Goal: Task Accomplishment & Management: Manage account settings

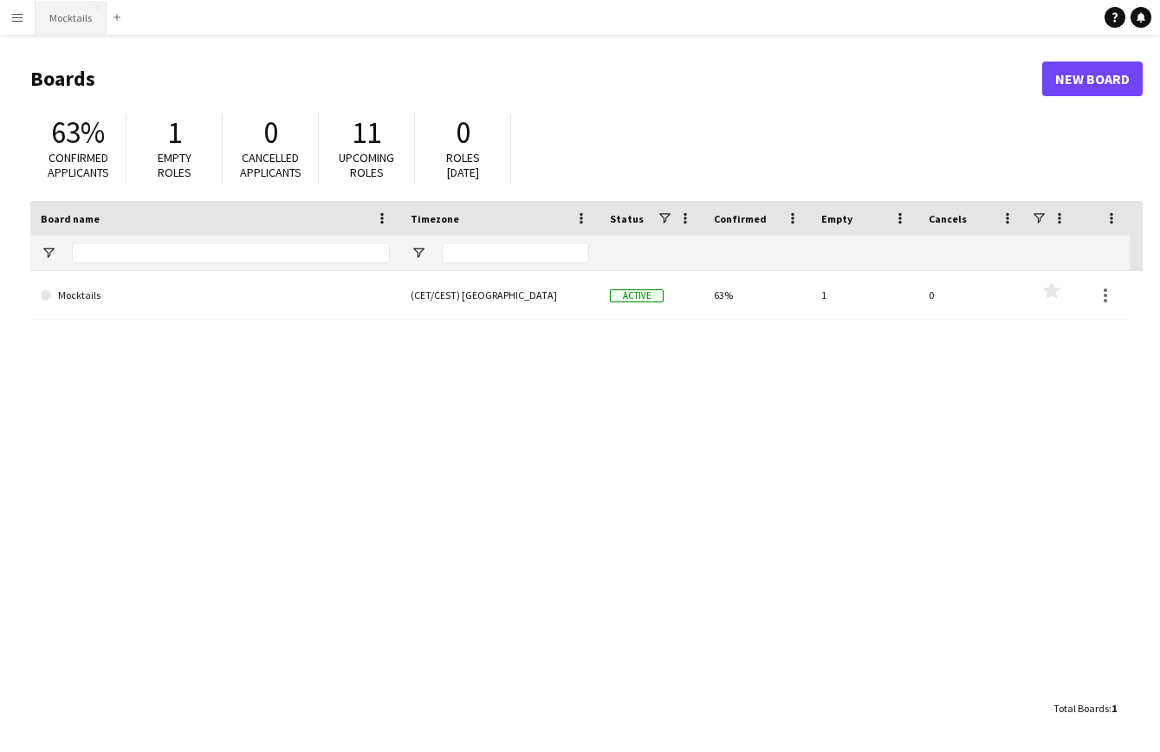
click at [64, 15] on button "Mocktails Close" at bounding box center [71, 18] width 71 height 34
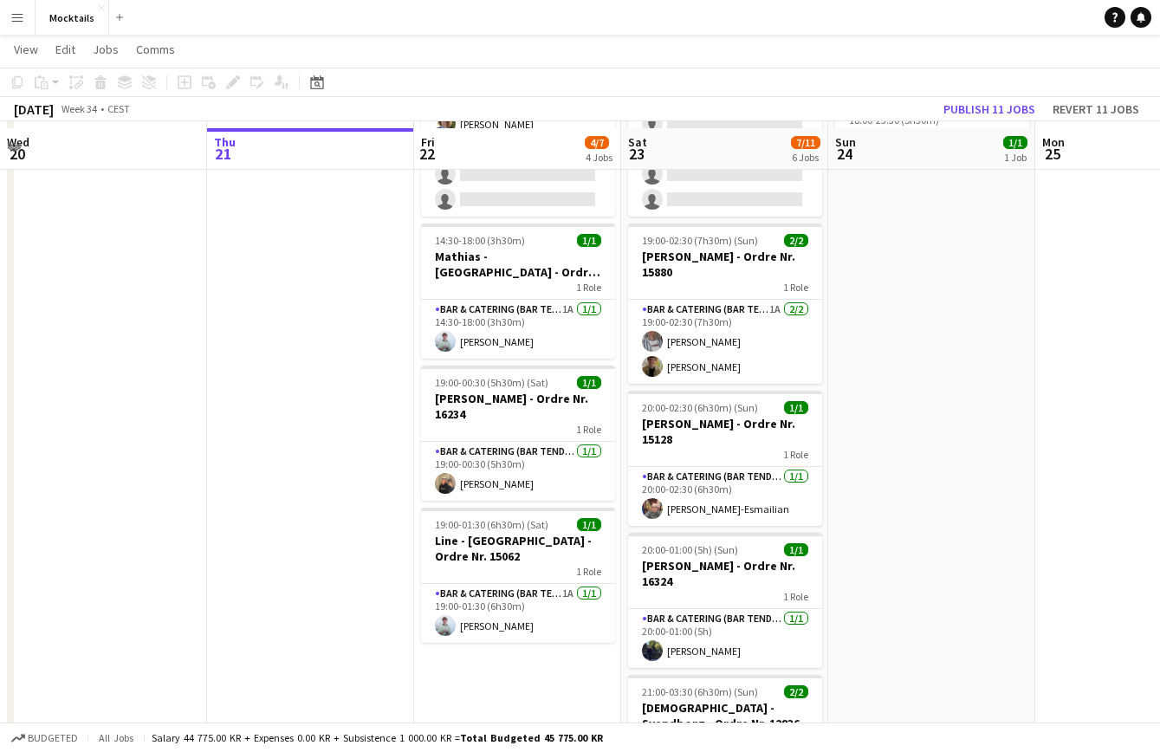
scroll to position [178, 0]
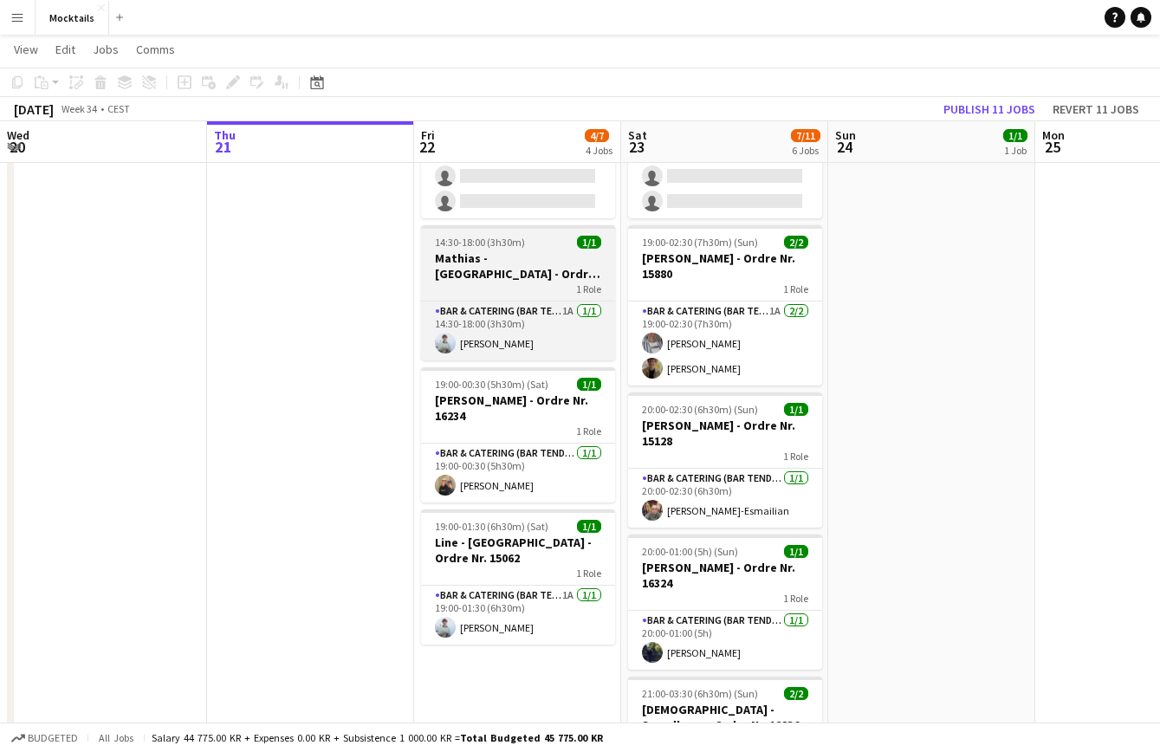
click at [512, 266] on h3 "Mathias - [GEOGRAPHIC_DATA] - Ordre Nr. 15889" at bounding box center [518, 265] width 194 height 31
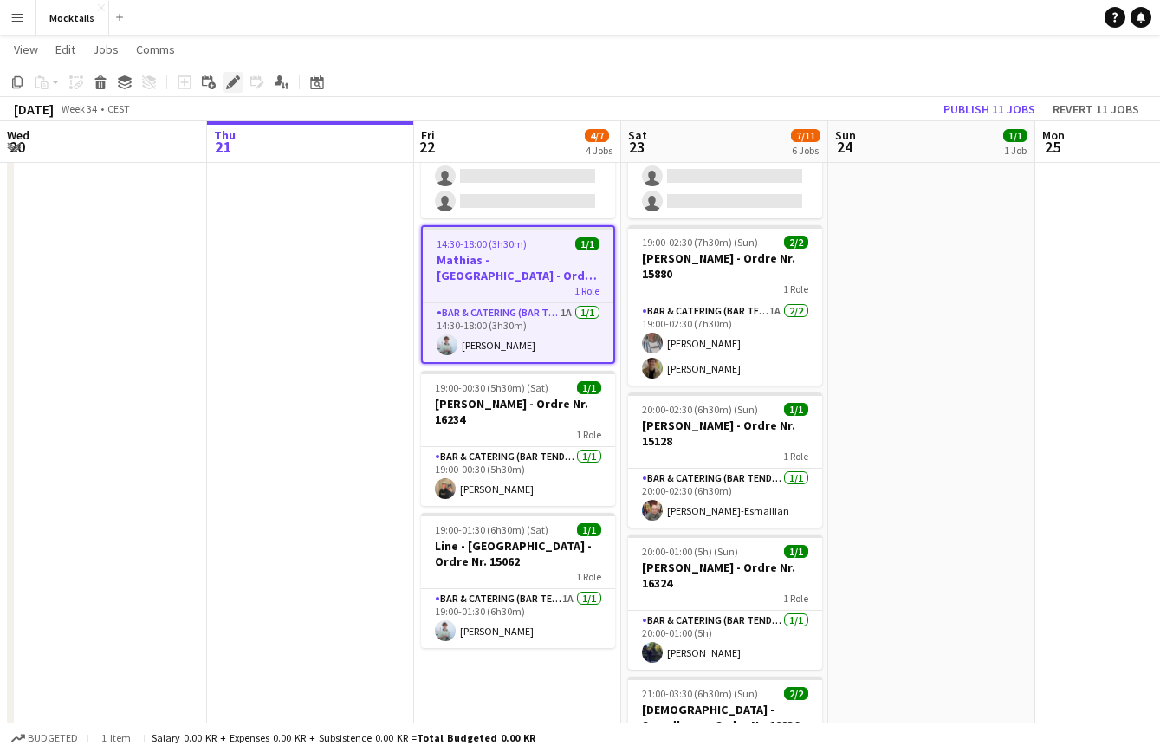
click at [234, 84] on icon at bounding box center [233, 83] width 10 height 10
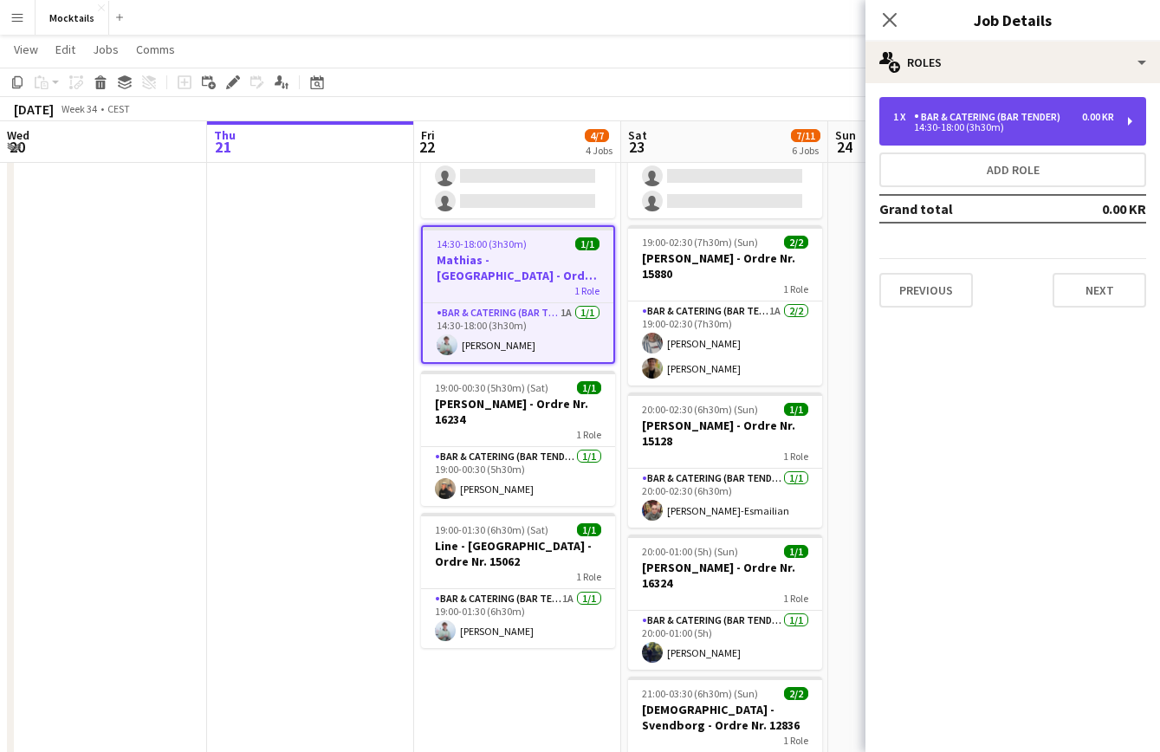
click at [1035, 139] on div "1 x Bar & Catering (Bar Tender) 0.00 KR 14:30-18:00 (3h30m)" at bounding box center [1012, 121] width 267 height 49
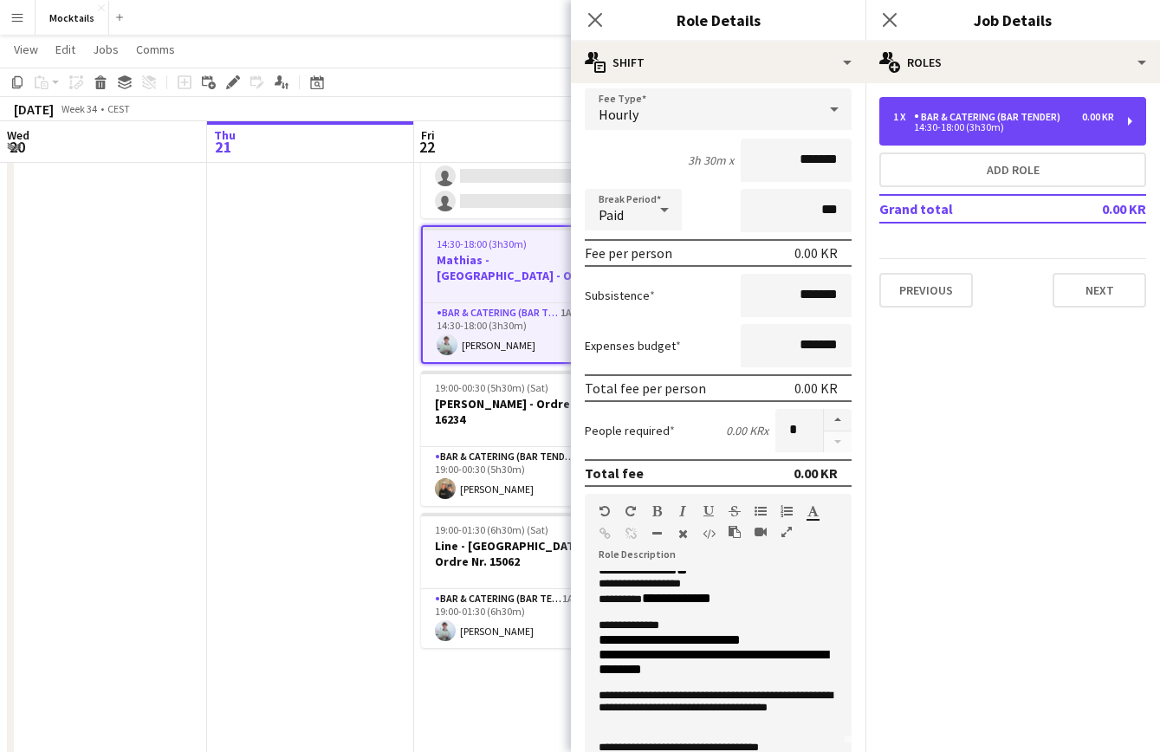
scroll to position [36, 0]
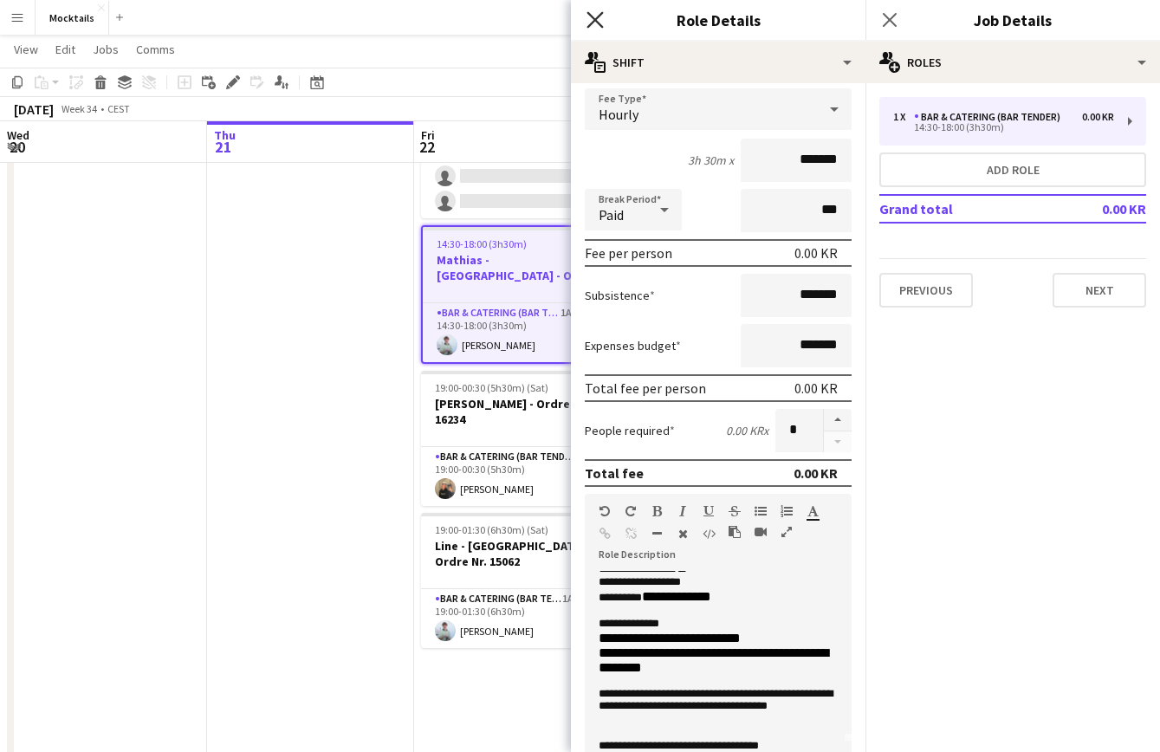
click at [595, 22] on icon "Close pop-in" at bounding box center [594, 19] width 16 height 16
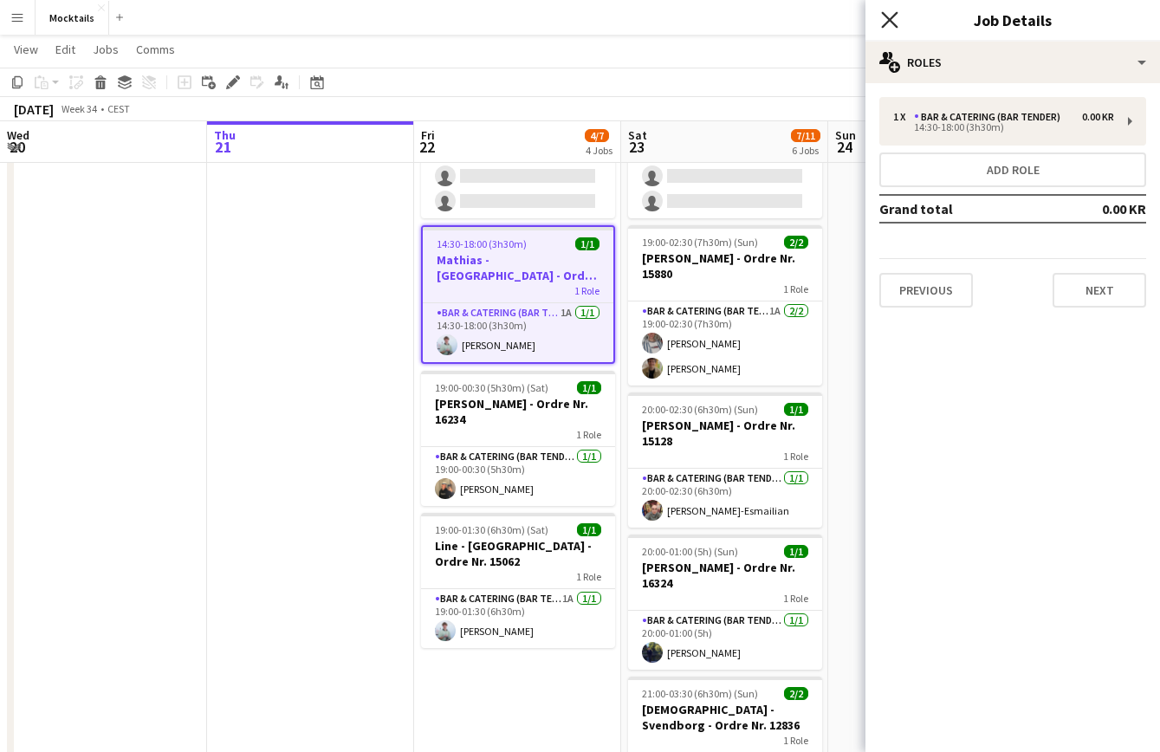
click at [885, 15] on icon at bounding box center [889, 19] width 16 height 16
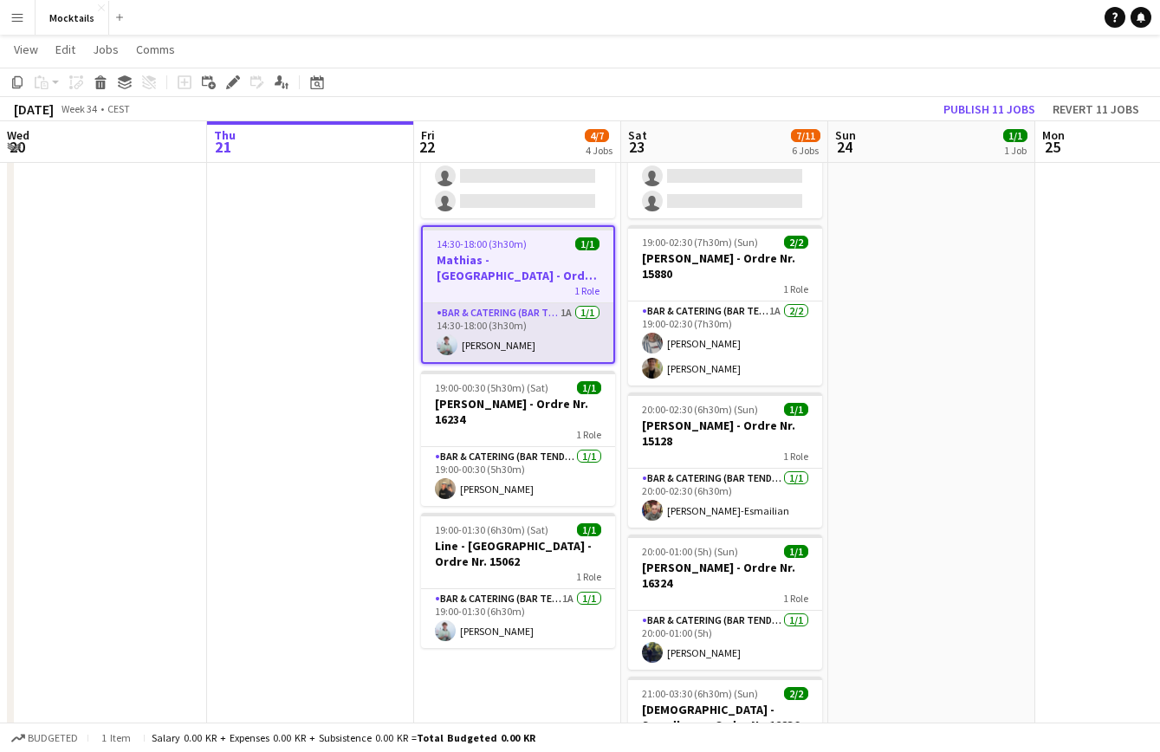
click at [528, 340] on app-card-role "Bar & Catering (Bar Tender) 1A [DATE] 14:30-18:00 (3h30m) [PERSON_NAME]" at bounding box center [518, 332] width 191 height 59
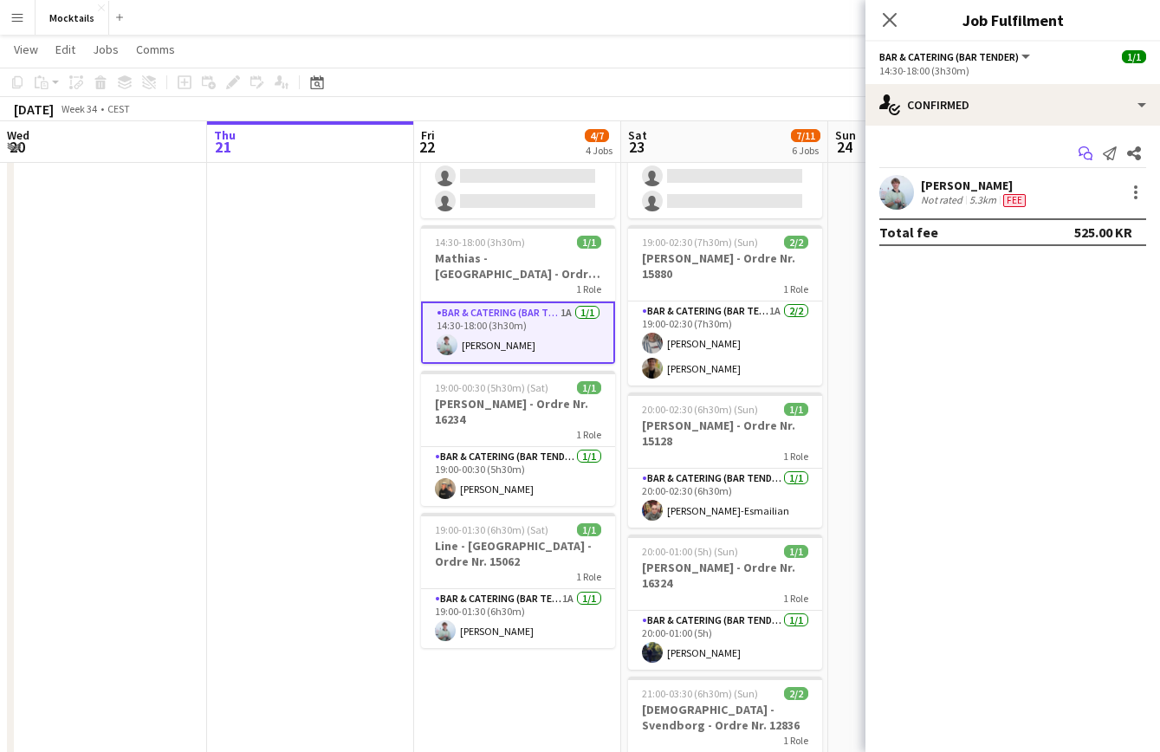
click at [1088, 154] on icon "Start chat" at bounding box center [1086, 153] width 14 height 14
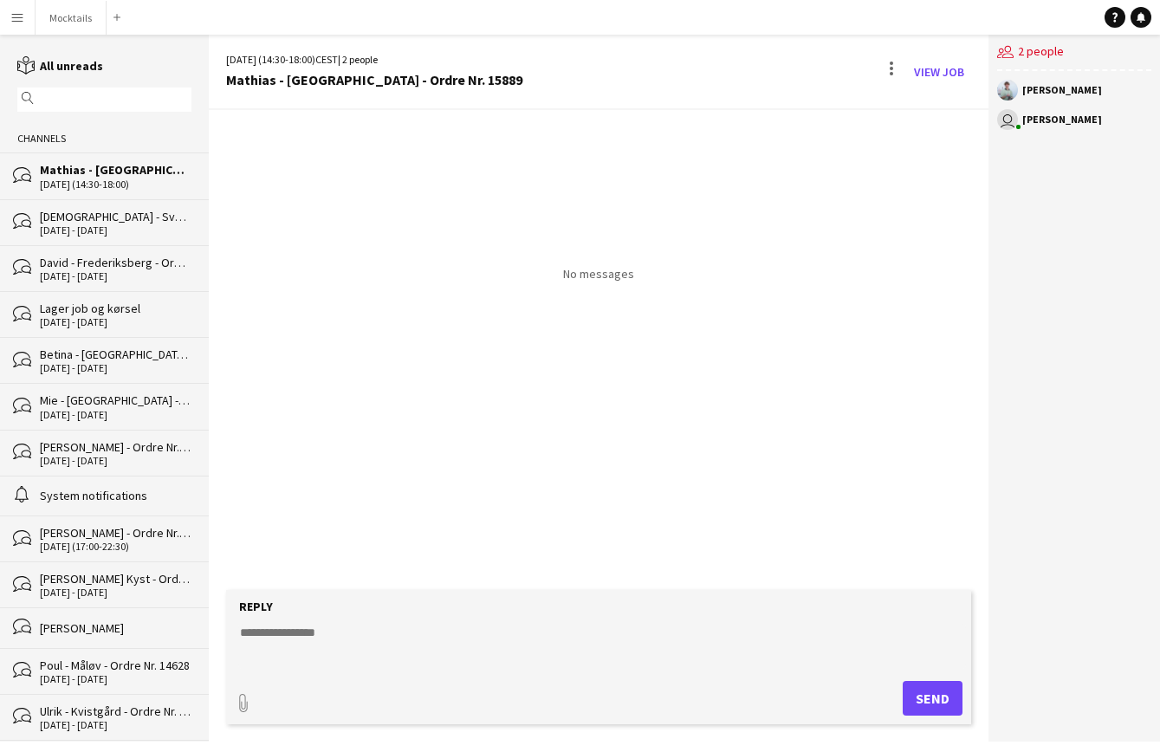
click at [440, 658] on textarea at bounding box center [602, 646] width 728 height 45
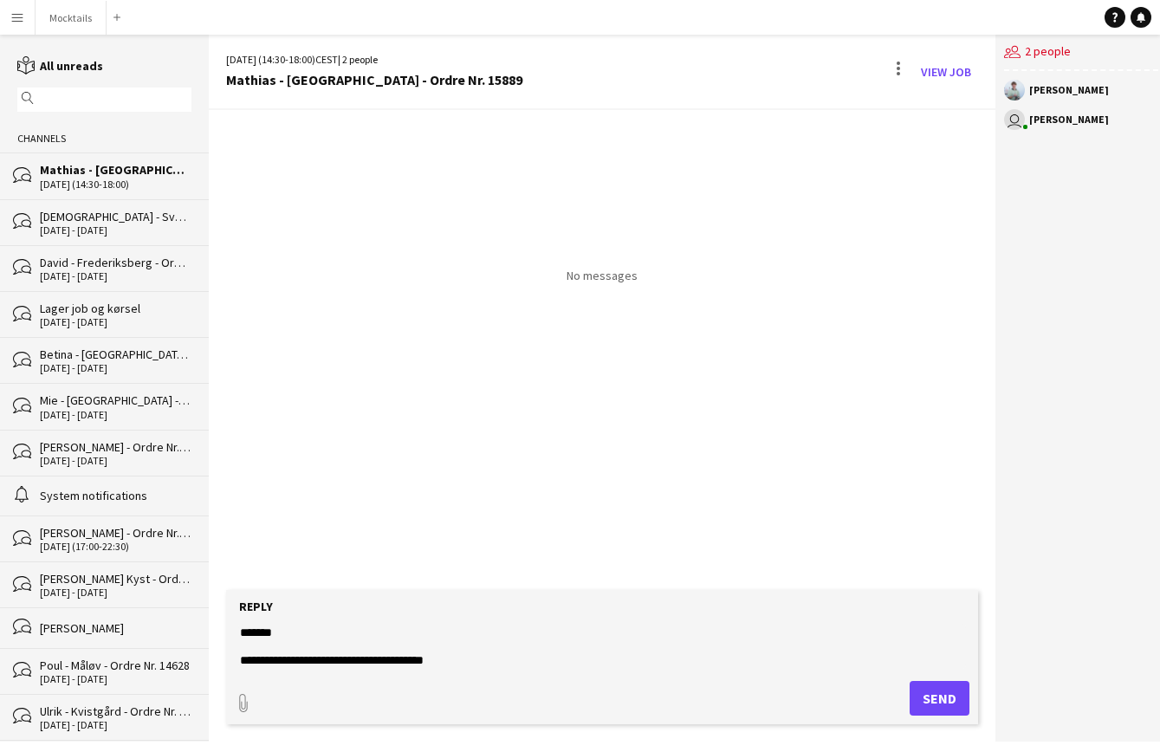
scroll to position [27, 0]
type textarea "**********"
click at [926, 703] on button "Send" at bounding box center [940, 698] width 60 height 35
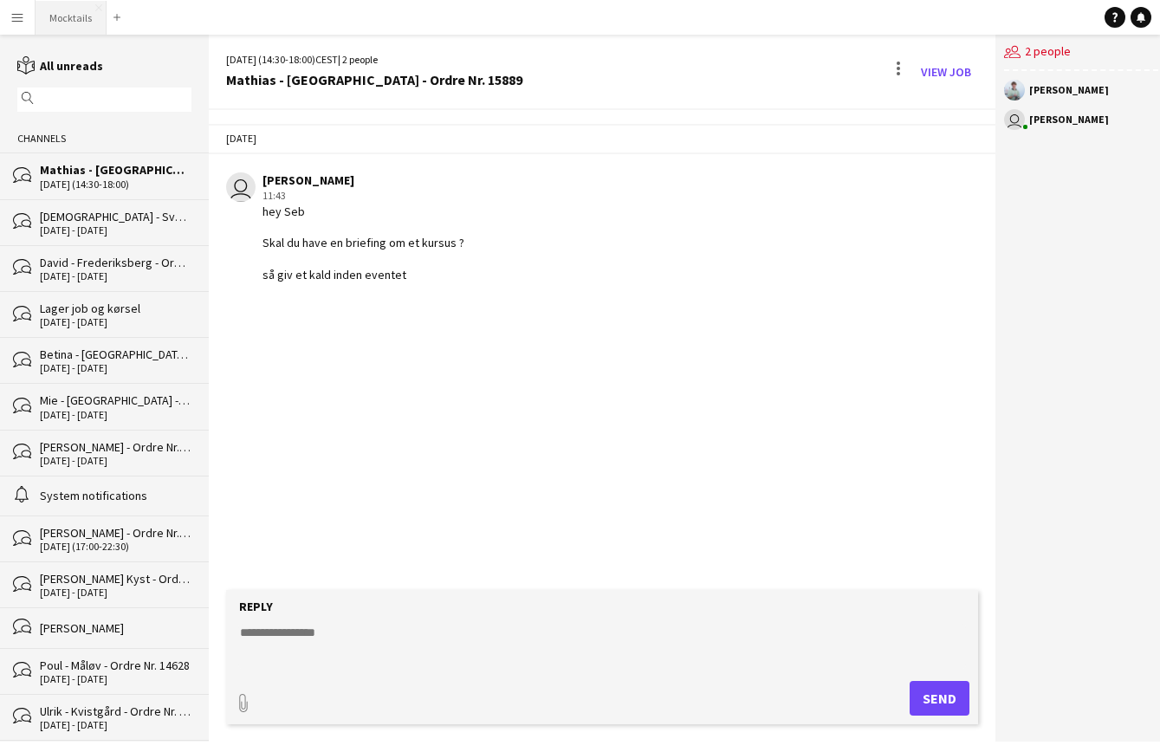
click at [67, 17] on button "Mocktails Close" at bounding box center [71, 18] width 71 height 34
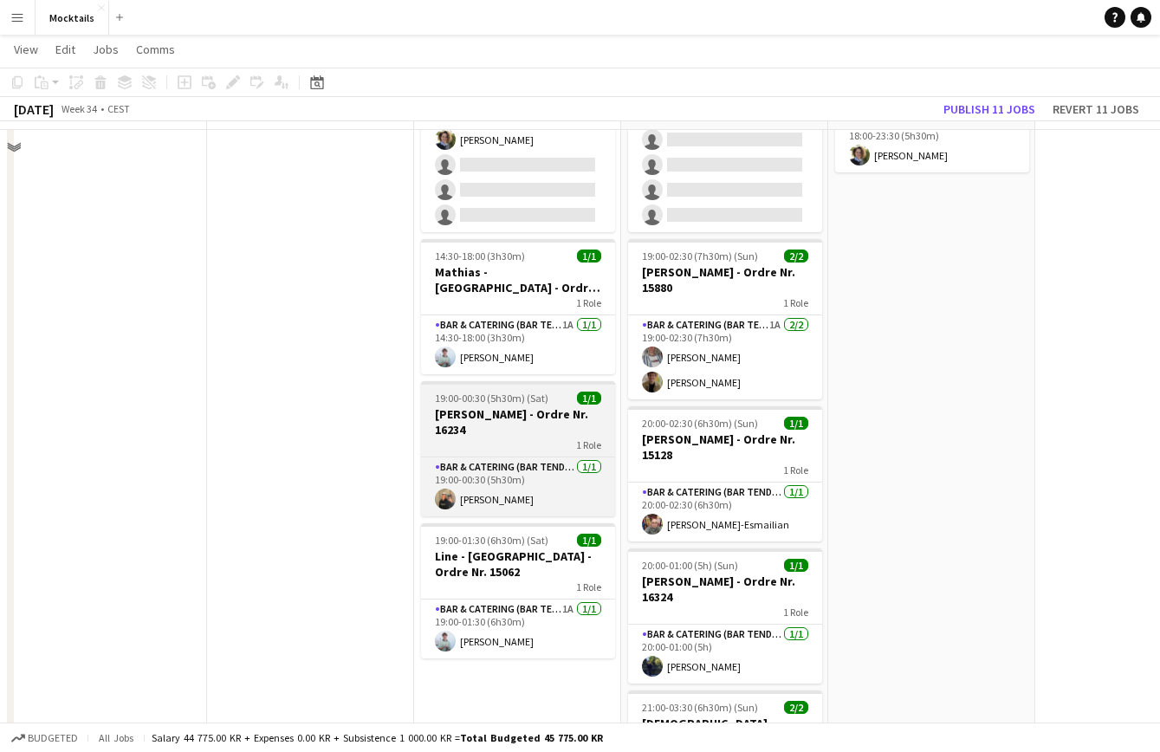
scroll to position [185, 0]
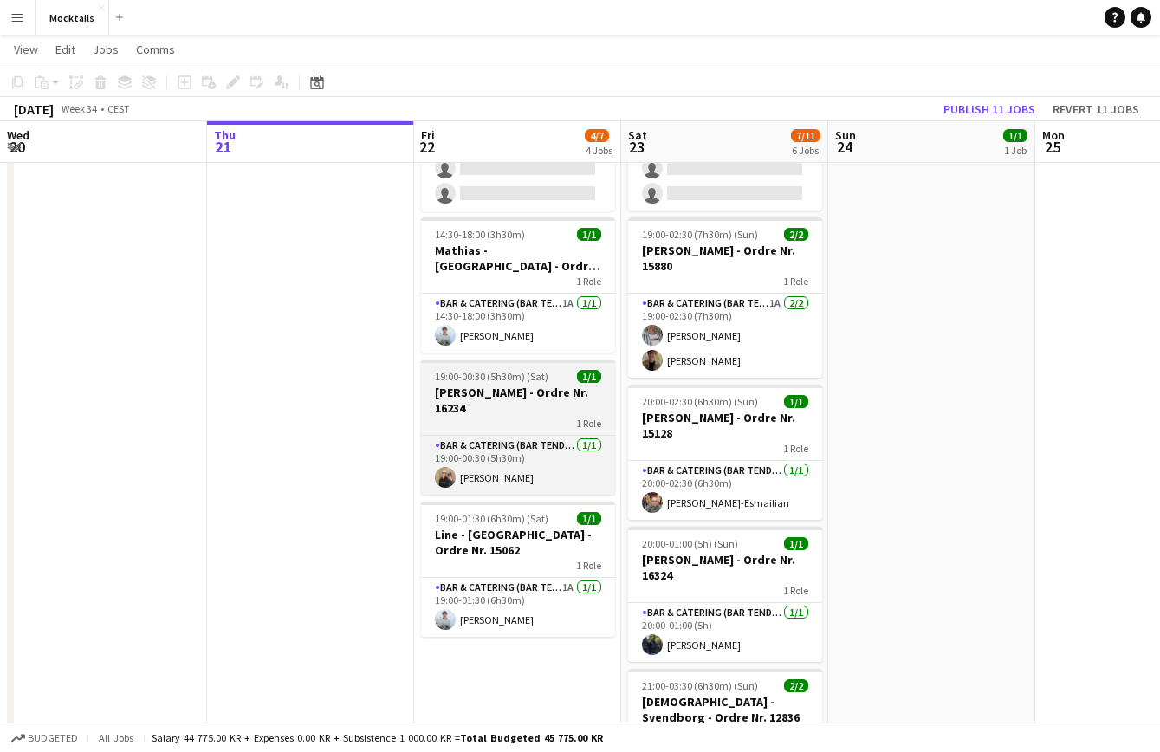
click at [509, 416] on div "1 Role" at bounding box center [518, 423] width 194 height 14
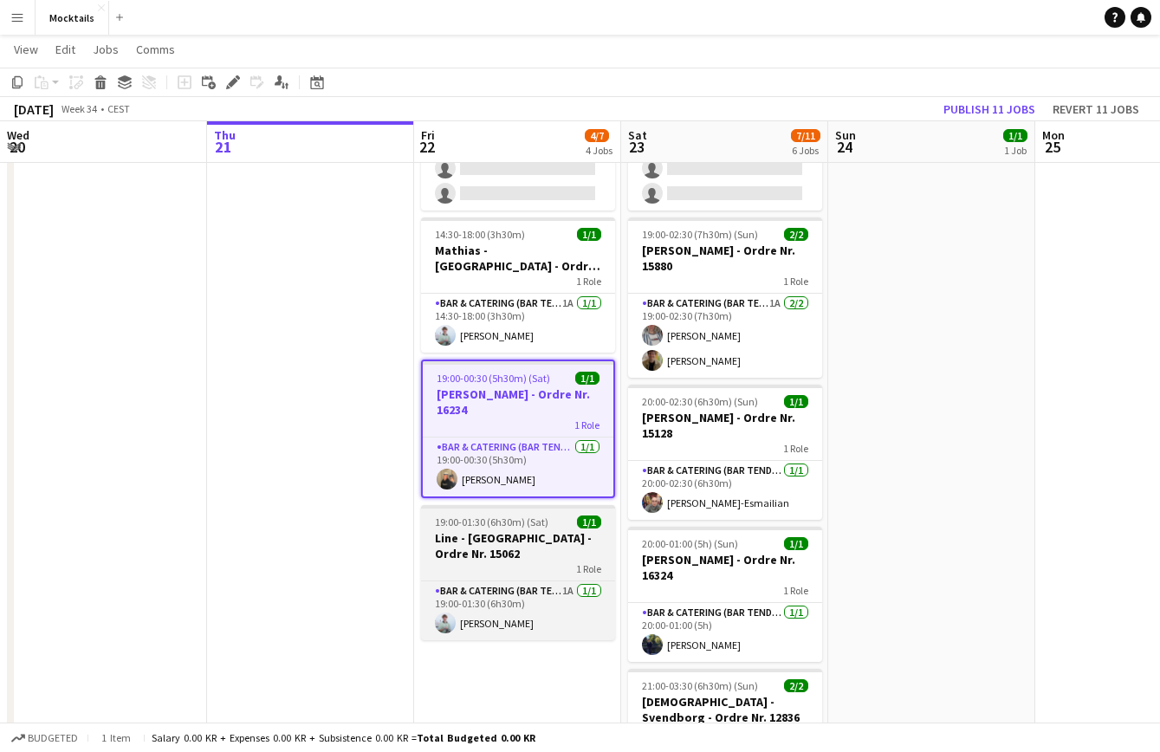
click at [512, 532] on h3 "Line - [GEOGRAPHIC_DATA] - Ordre Nr. 15062" at bounding box center [518, 545] width 194 height 31
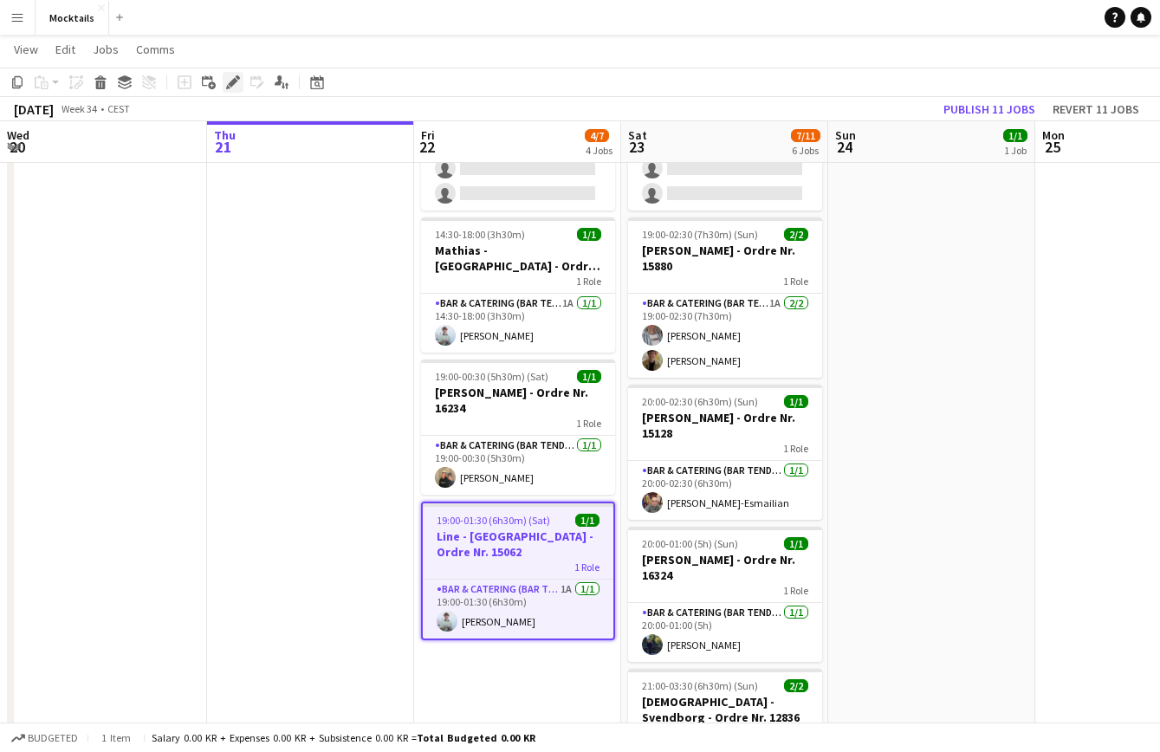
click at [231, 86] on icon at bounding box center [233, 83] width 10 height 10
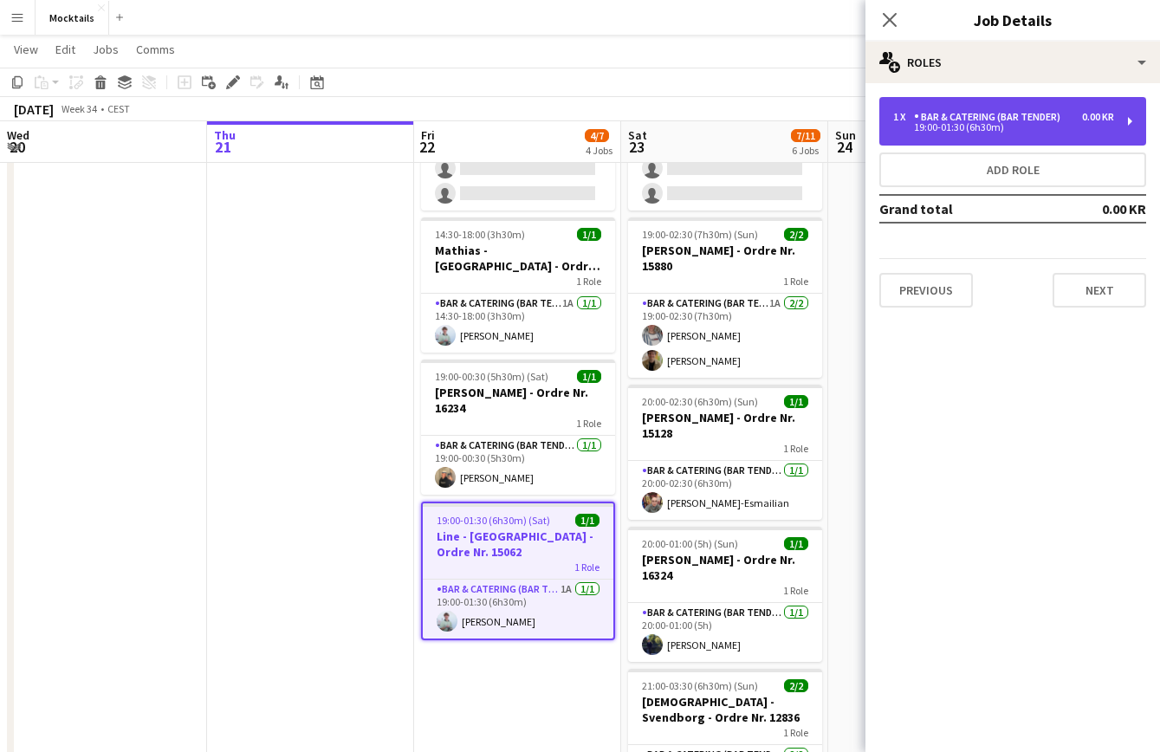
click at [1035, 130] on div "19:00-01:30 (6h30m)" at bounding box center [1003, 127] width 221 height 9
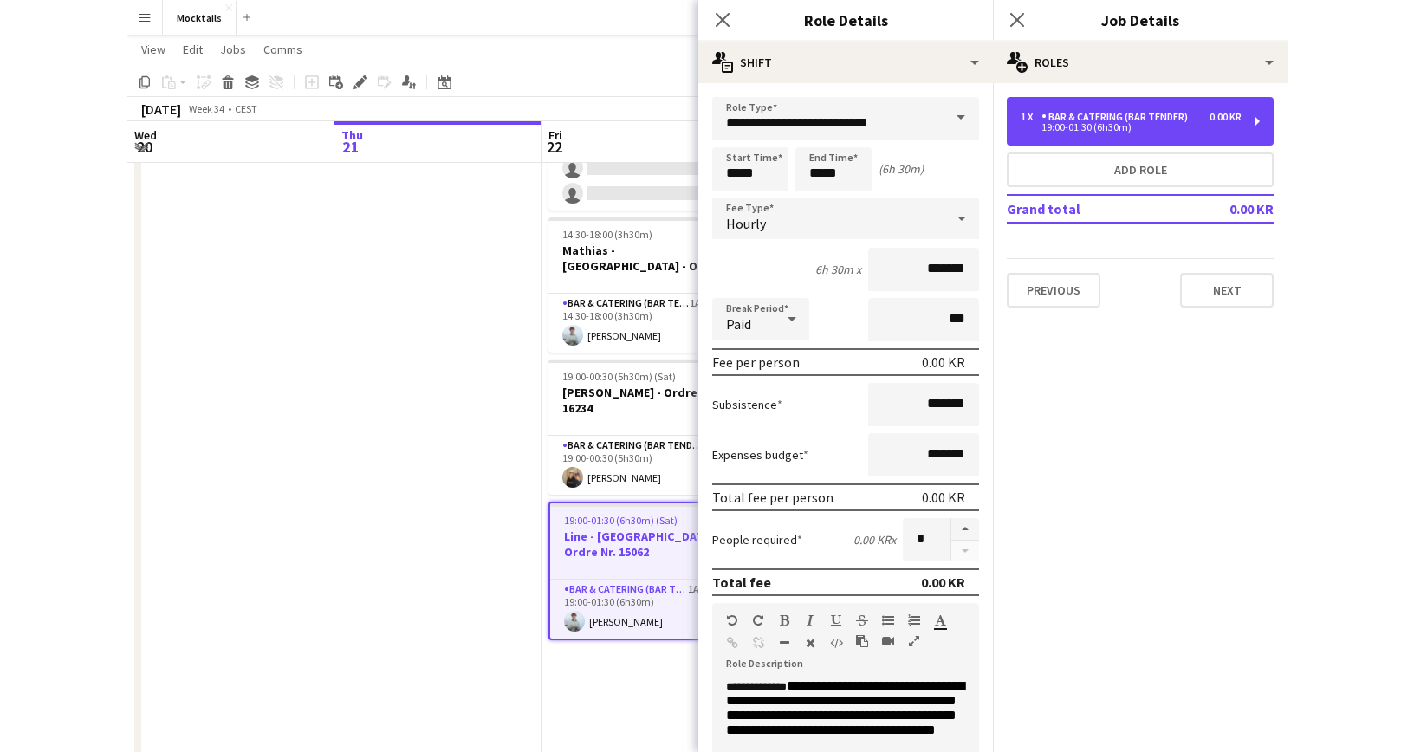
scroll to position [101, 0]
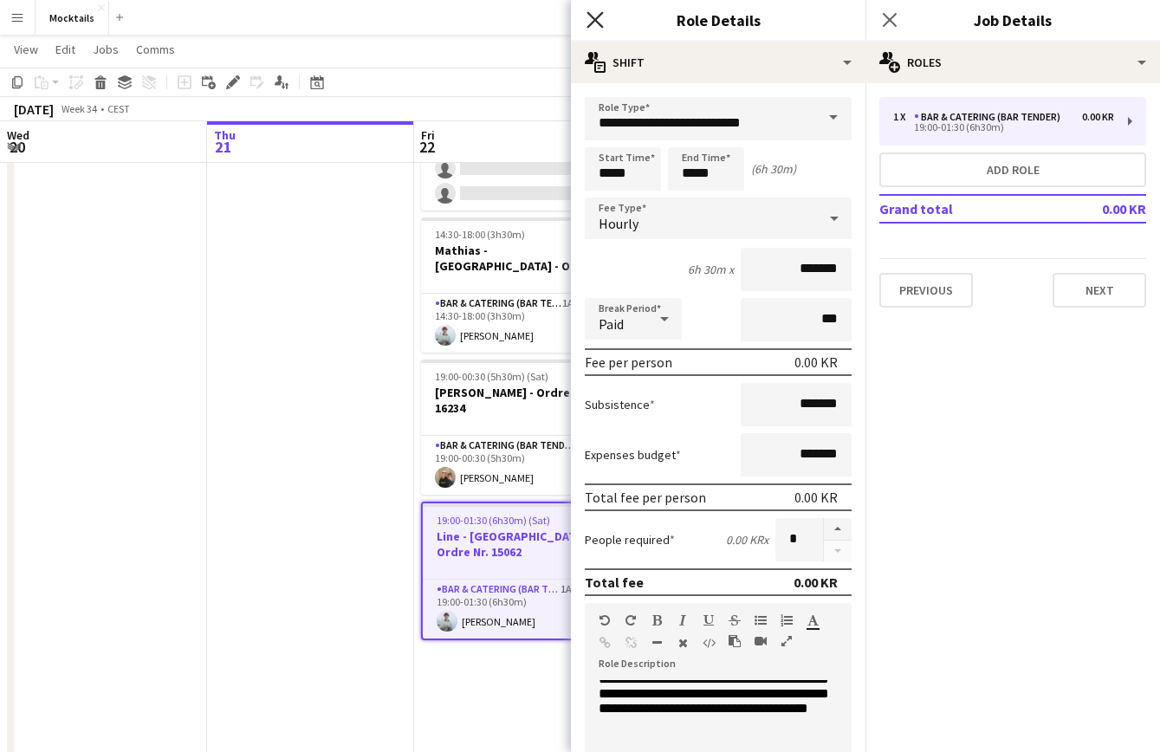
click at [596, 16] on icon "Close pop-in" at bounding box center [594, 19] width 16 height 16
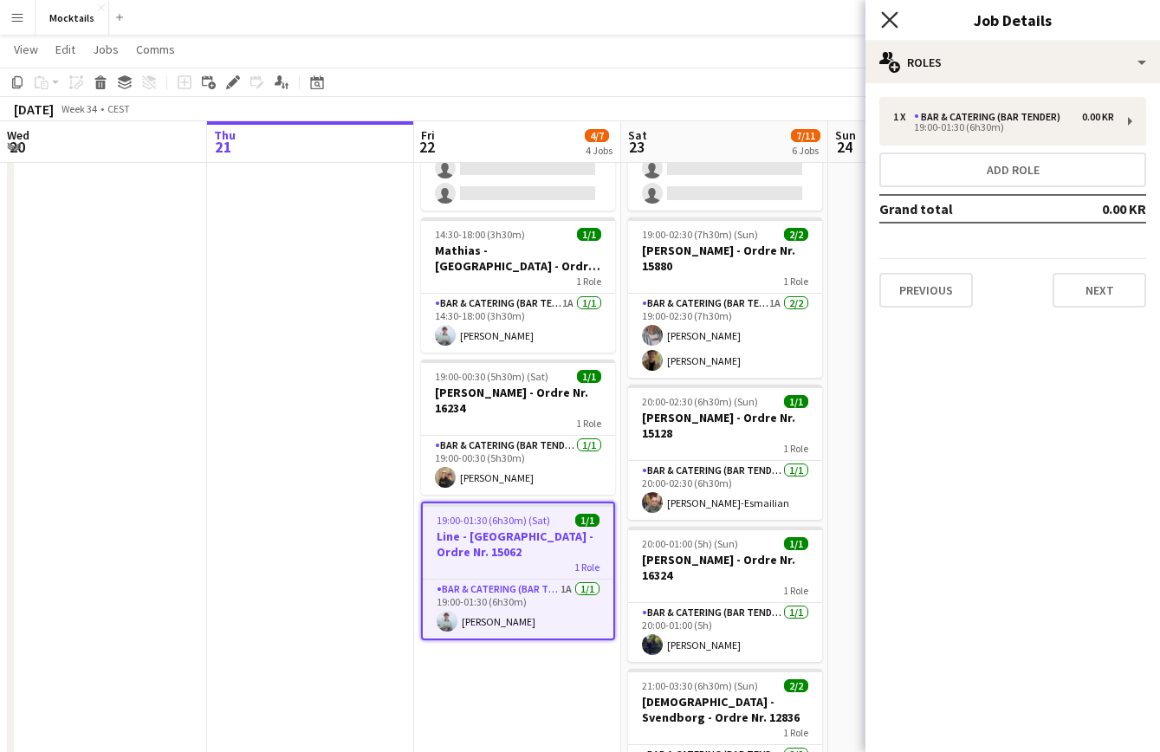
click at [887, 13] on icon "Close pop-in" at bounding box center [889, 19] width 16 height 16
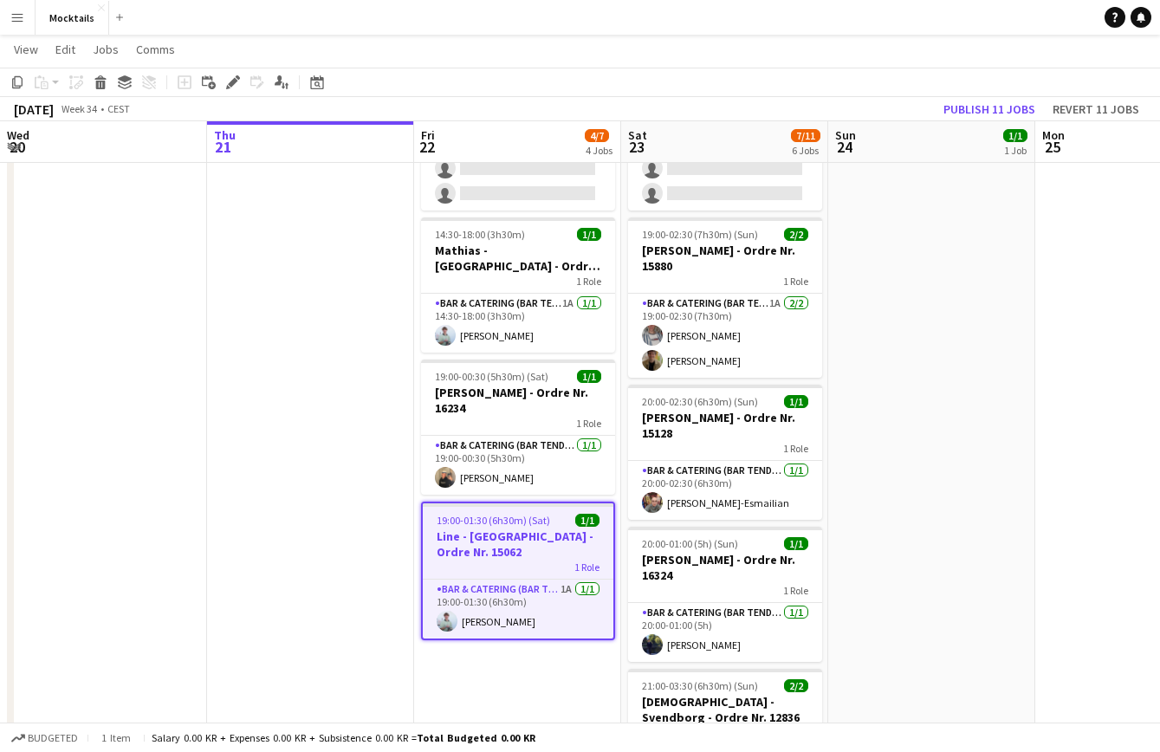
click at [955, 433] on app-date-cell "18:00-23:30 (5h30m) 1/1 John - København - Ordre Nr. 14995 1 Role Bar & Caterin…" at bounding box center [931, 503] width 207 height 989
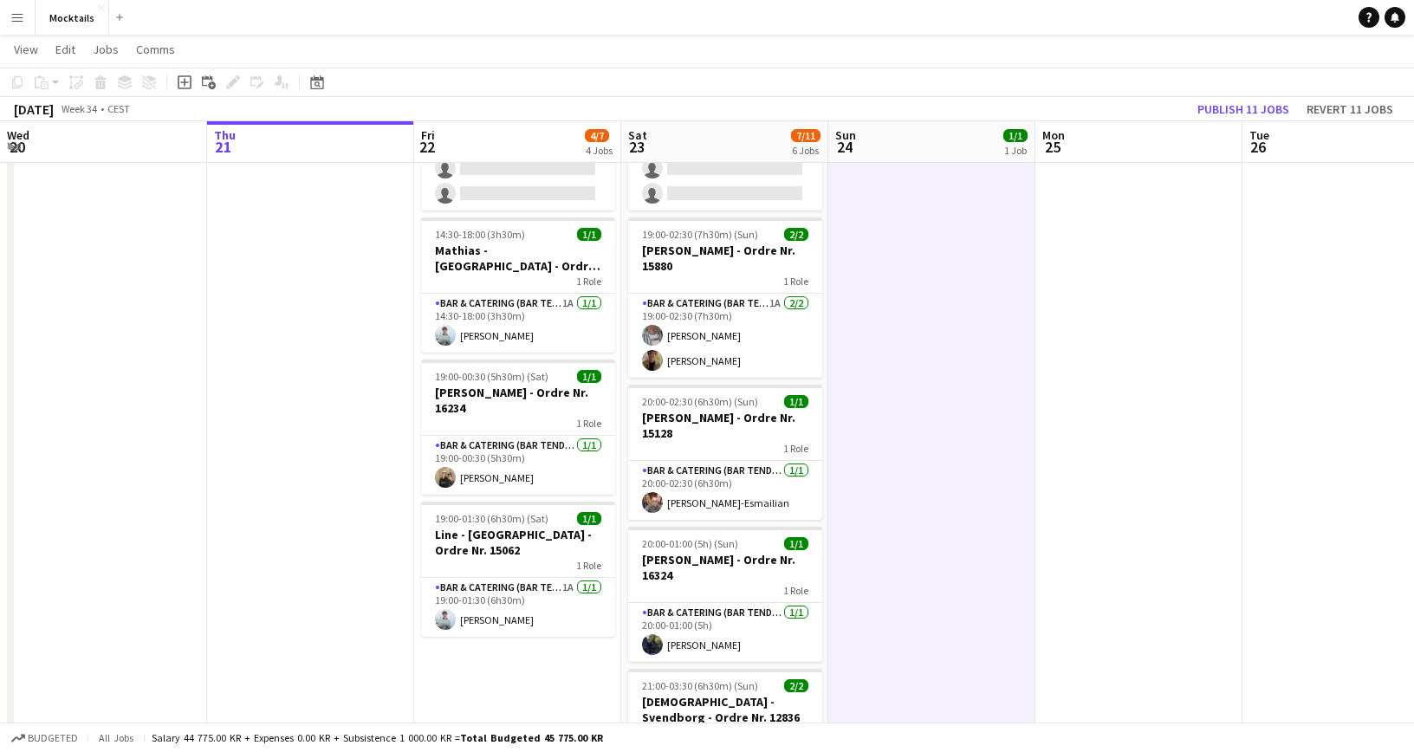
click at [641, 0] on app-navbar "Menu Boards Boards Boards All jobs Status Workforce Workforce My Workforce Recr…" at bounding box center [707, 17] width 1414 height 35
